Goal: Navigation & Orientation: Find specific page/section

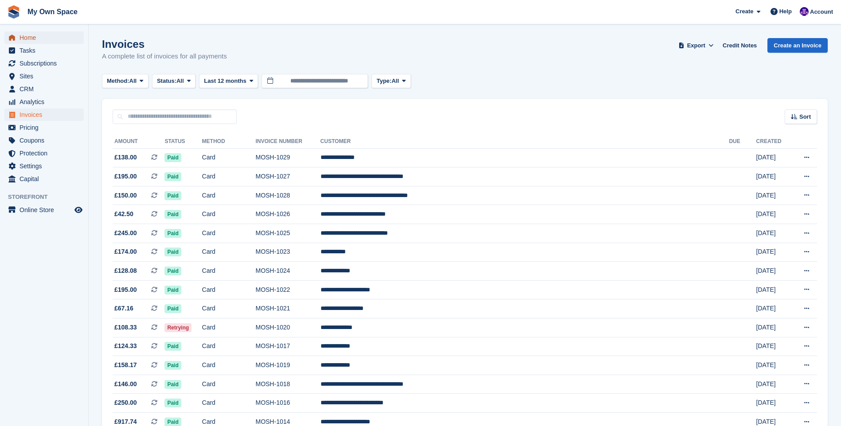
click at [14, 37] on icon "menu" at bounding box center [12, 38] width 6 height 6
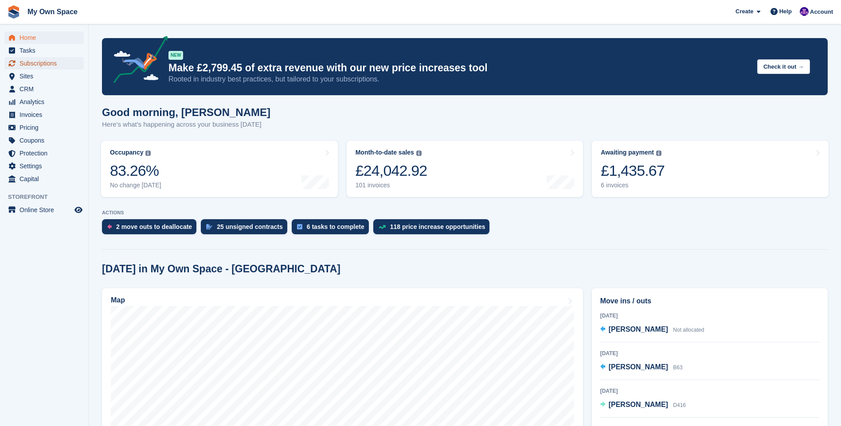
click at [37, 64] on span "Subscriptions" at bounding box center [46, 63] width 53 height 12
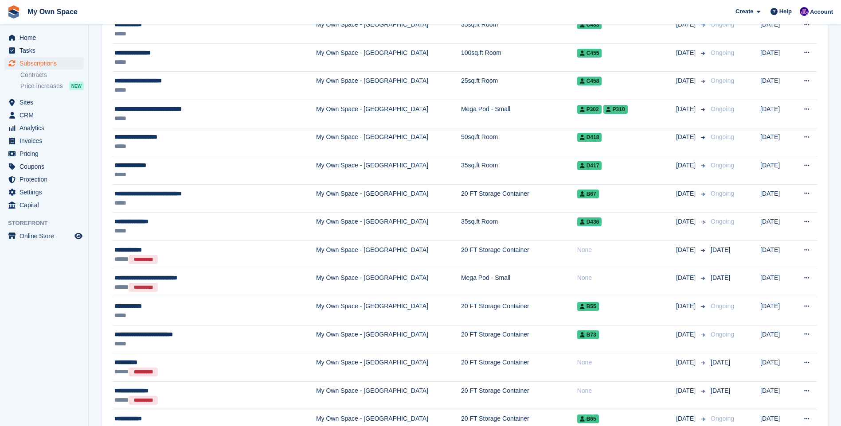
scroll to position [488, 0]
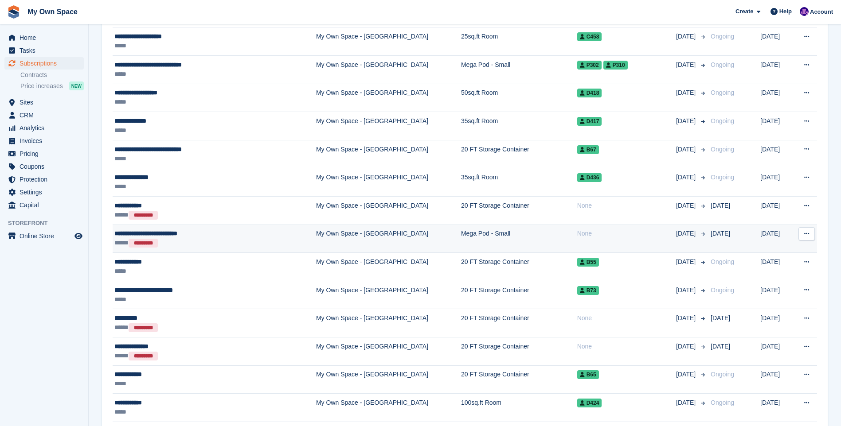
click at [186, 232] on div "**********" at bounding box center [192, 233] width 156 height 9
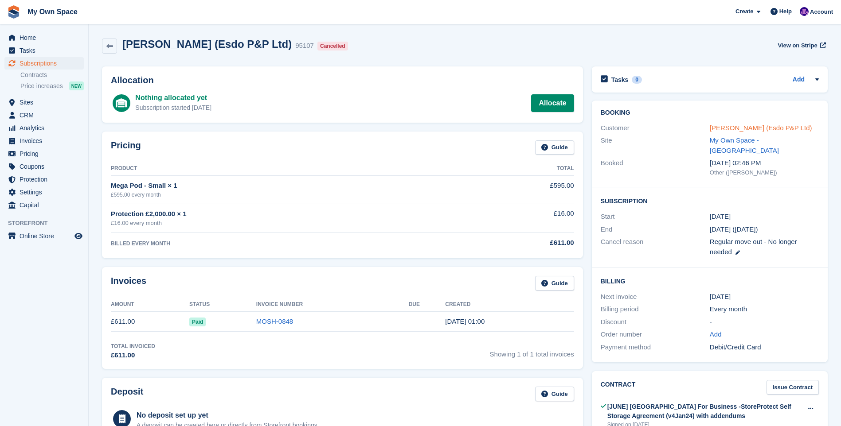
click at [716, 125] on link "Daniel Deakin (Esdo P&P Ltd)" at bounding box center [761, 128] width 102 height 8
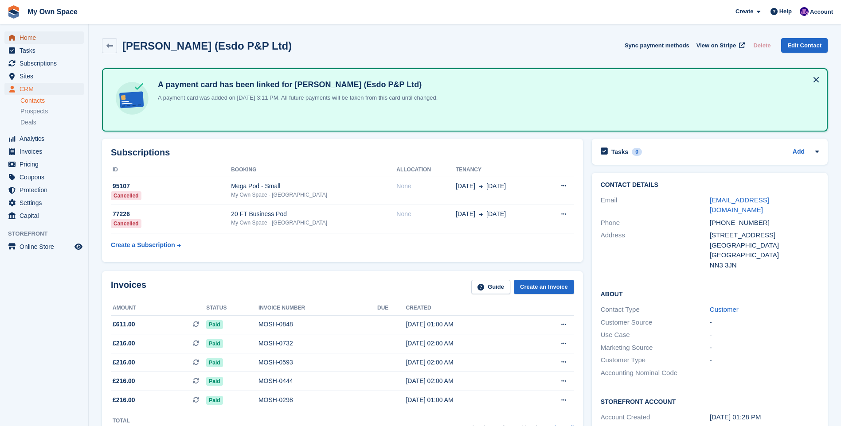
click at [40, 39] on span "Home" at bounding box center [46, 37] width 53 height 12
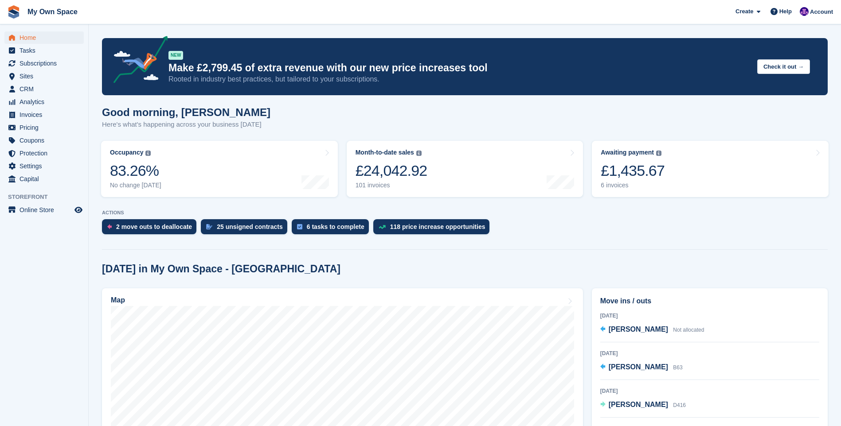
click at [552, 232] on div "2 move outs to deallocate 25 unsigned contracts 6 tasks to complete 118 price i…" at bounding box center [465, 229] width 726 height 20
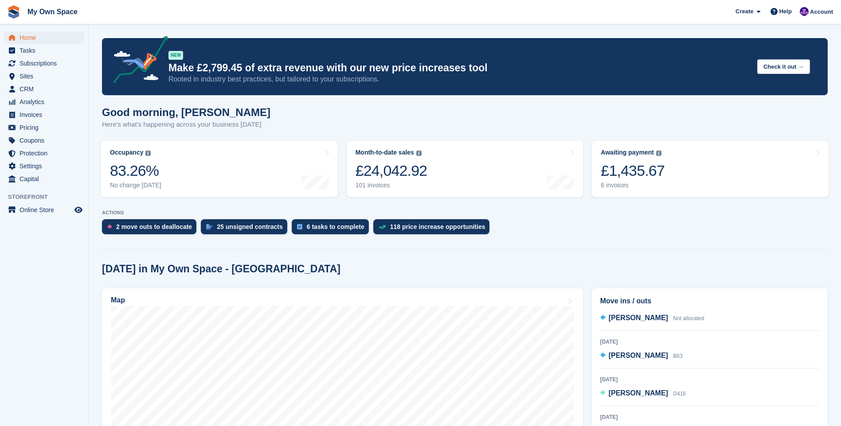
scroll to position [18, 0]
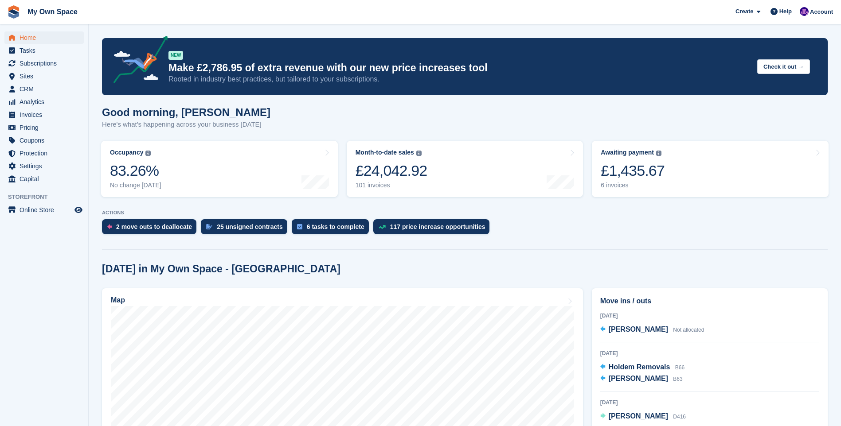
scroll to position [44, 0]
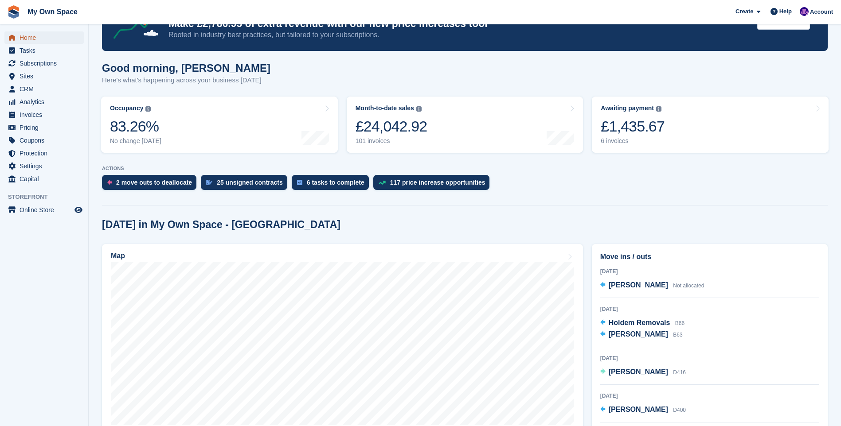
click at [31, 36] on span "Home" at bounding box center [46, 37] width 53 height 12
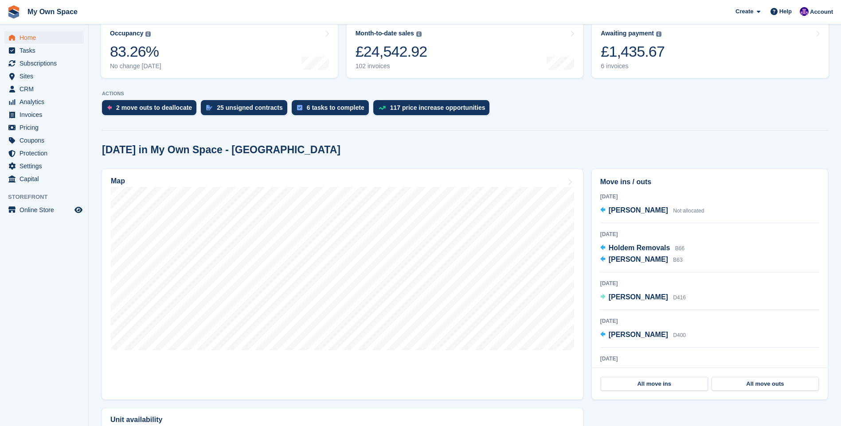
scroll to position [133, 0]
